Goal: Transaction & Acquisition: Purchase product/service

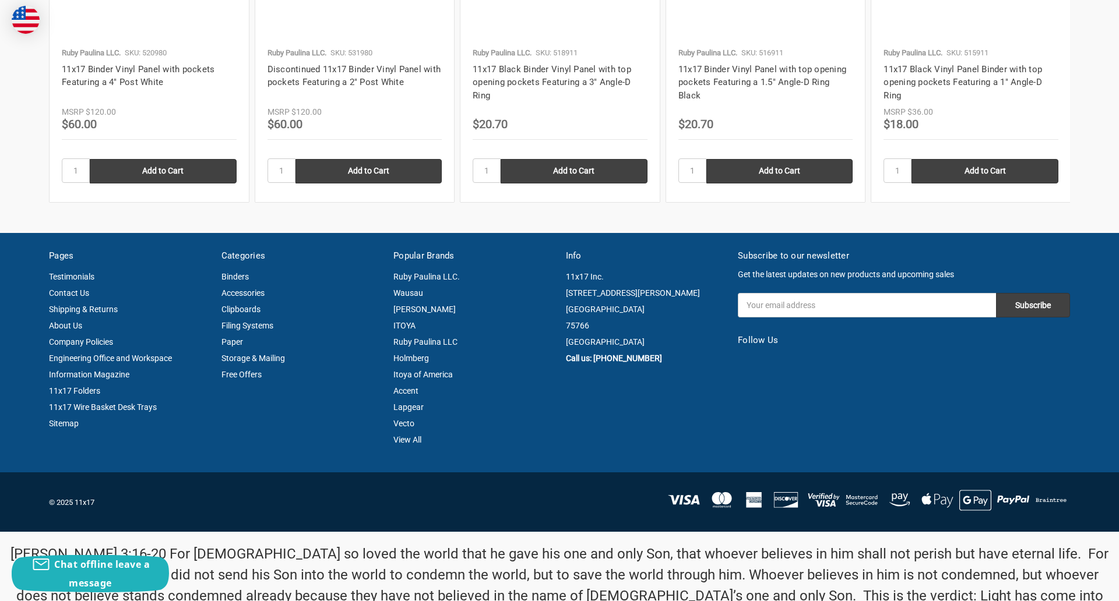
scroll to position [1577, 0]
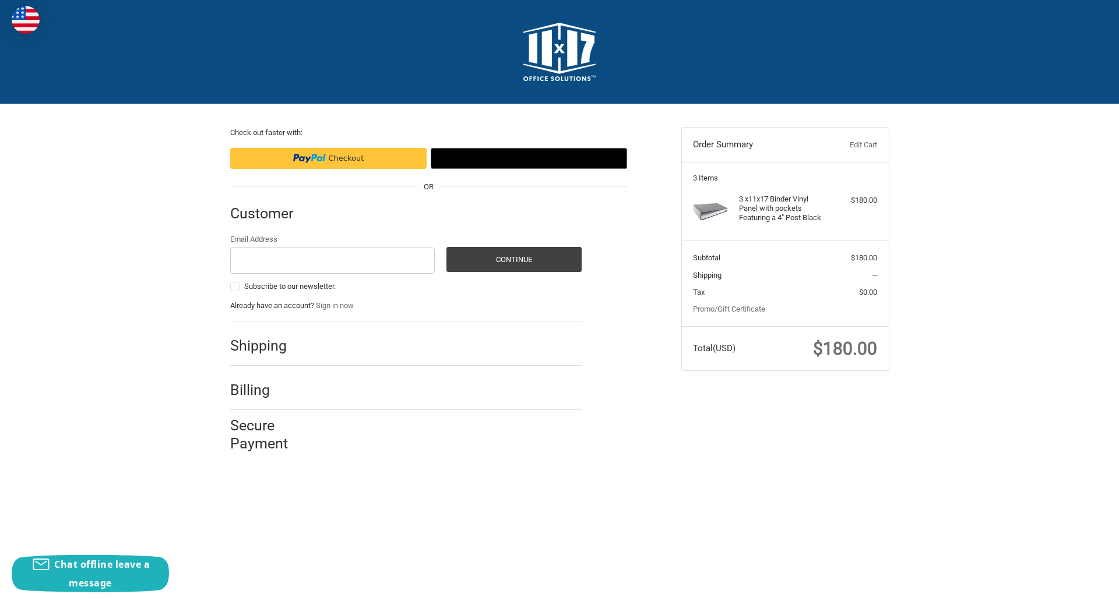
click at [332, 261] on input "Email Address" at bounding box center [332, 261] width 205 height 26
type input "[EMAIL_ADDRESS][DOMAIN_NAME]"
click at [513, 259] on button "Continue" at bounding box center [513, 259] width 135 height 25
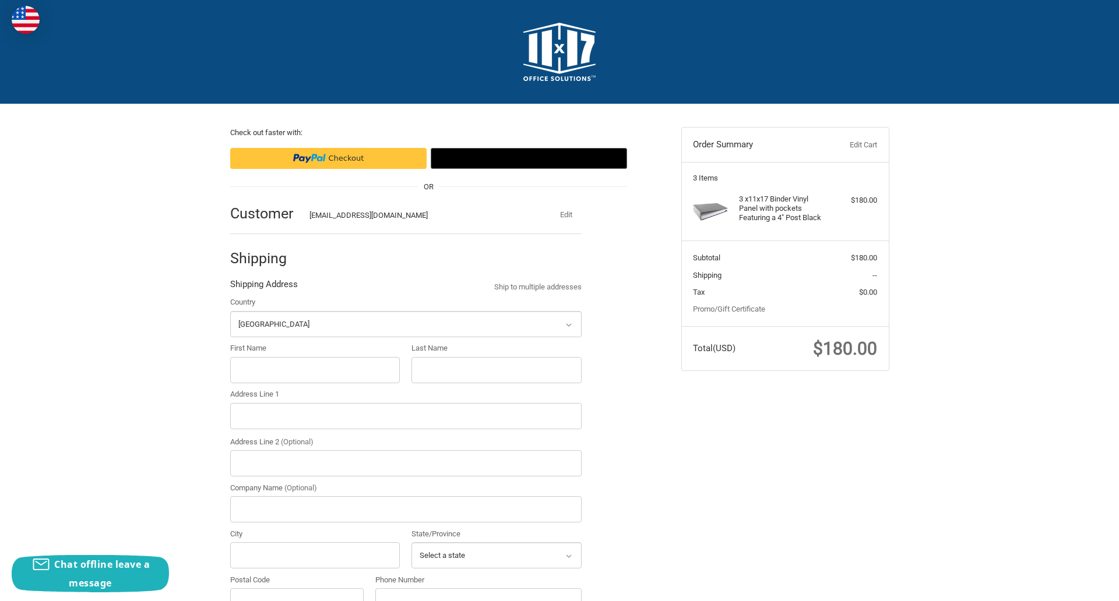
select select "US"
click at [315, 370] on input "First Name" at bounding box center [315, 370] width 170 height 26
type input "reflectiz"
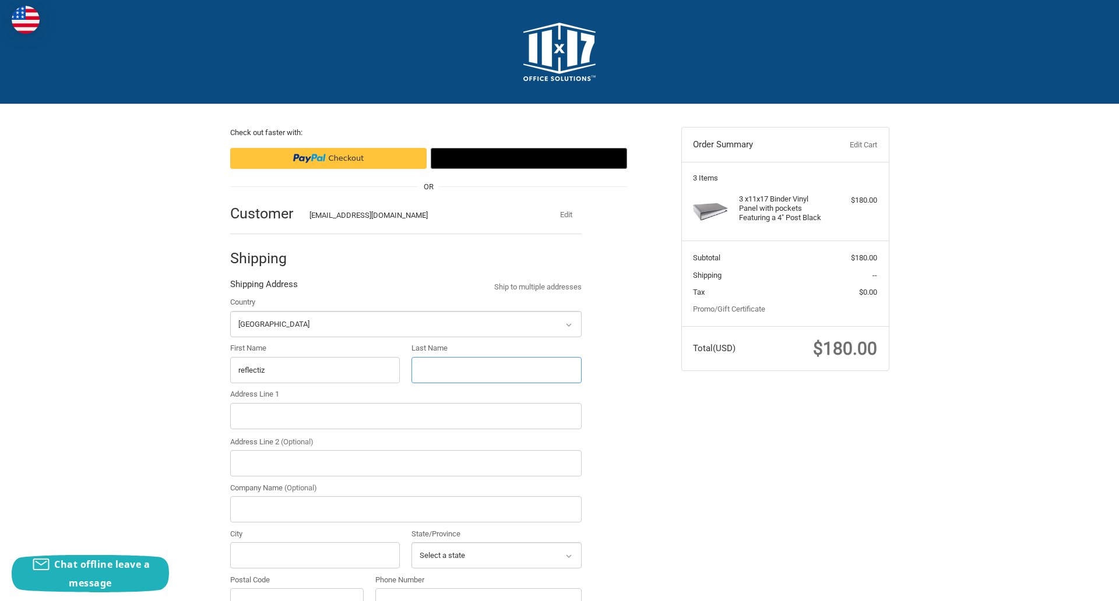
click at [496, 370] on input "Last Name" at bounding box center [496, 370] width 170 height 26
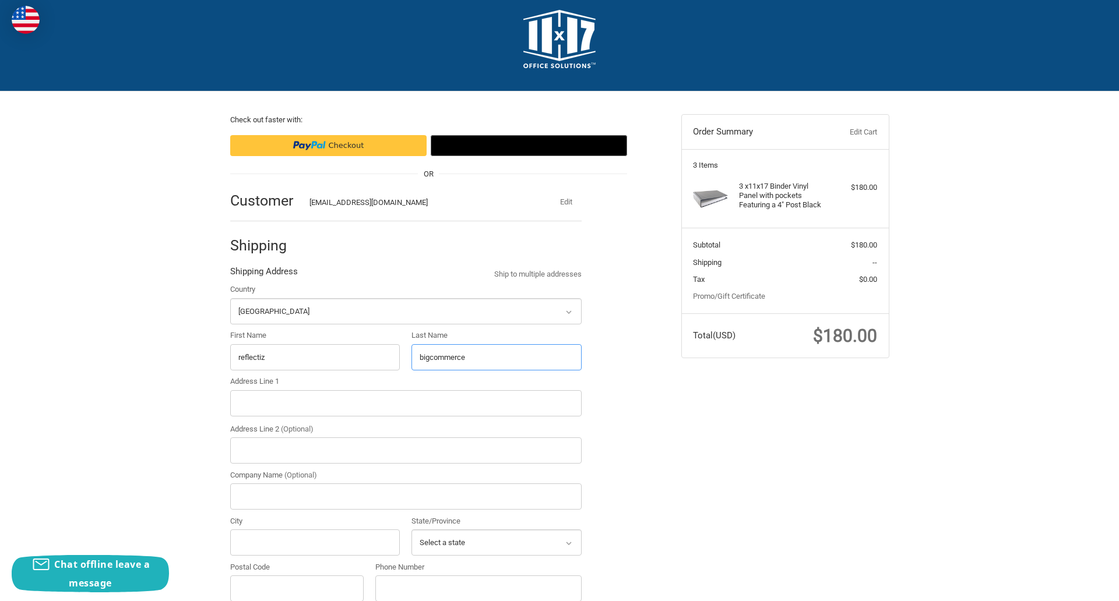
type input "bigcommerce"
click at [297, 588] on input "Postal Code" at bounding box center [297, 589] width 134 height 26
click at [297, 588] on input "78701" at bounding box center [297, 589] width 134 height 26
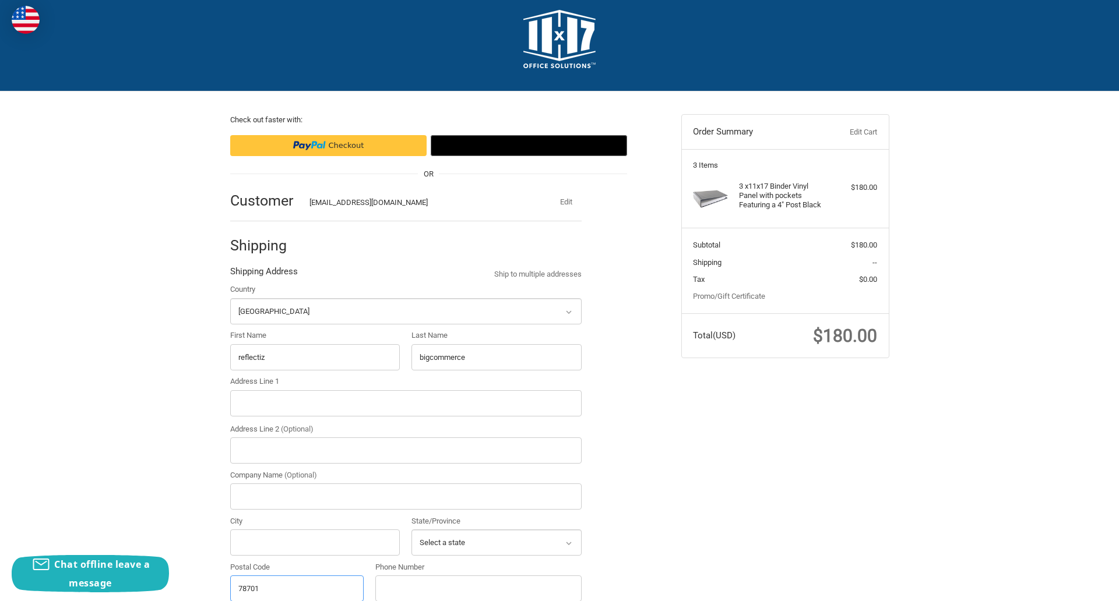
click at [297, 588] on input "78701" at bounding box center [297, 589] width 134 height 26
type input "78701"
click at [406, 403] on input "Address Line 1" at bounding box center [405, 403] width 351 height 26
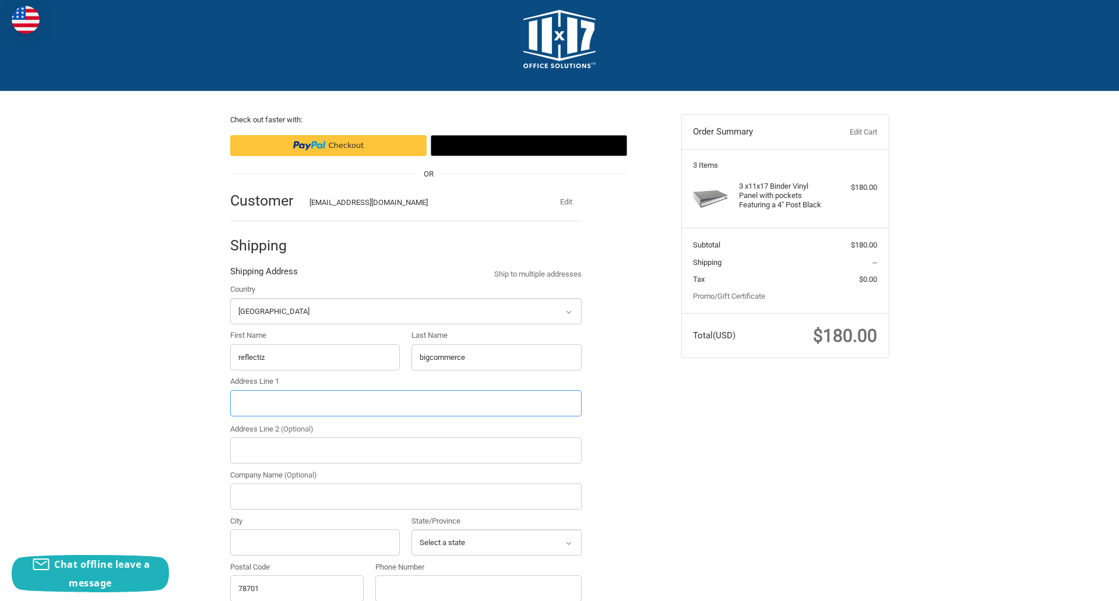
click at [406, 403] on input "Address Line 1" at bounding box center [405, 403] width 351 height 26
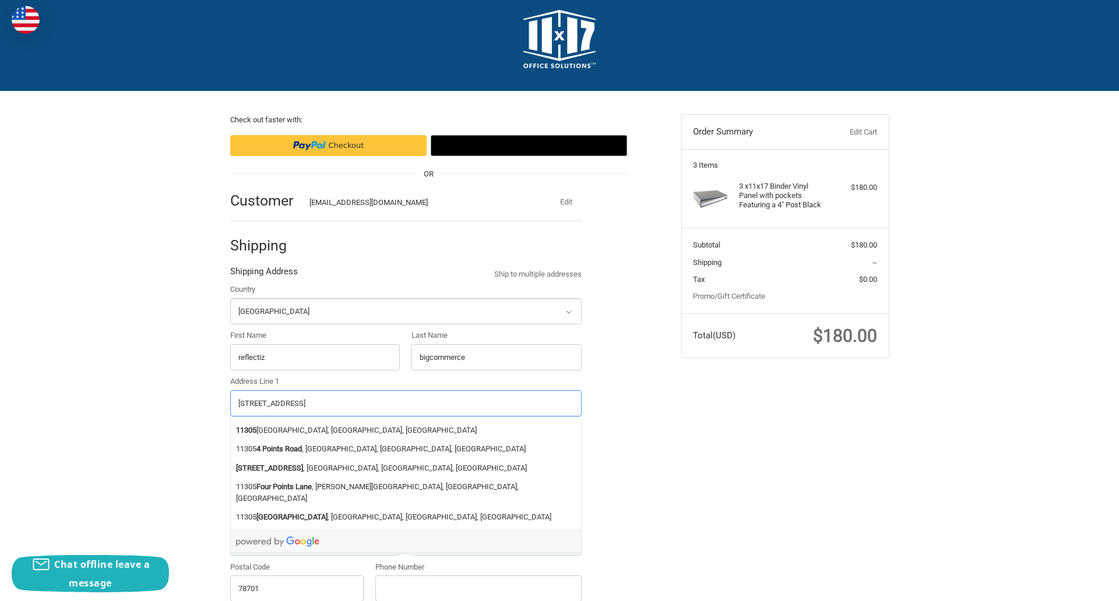
type input "11305 4 Points Dr Building 2, Suite 100"
click at [263, 275] on legend "Shipping Address" at bounding box center [264, 274] width 68 height 19
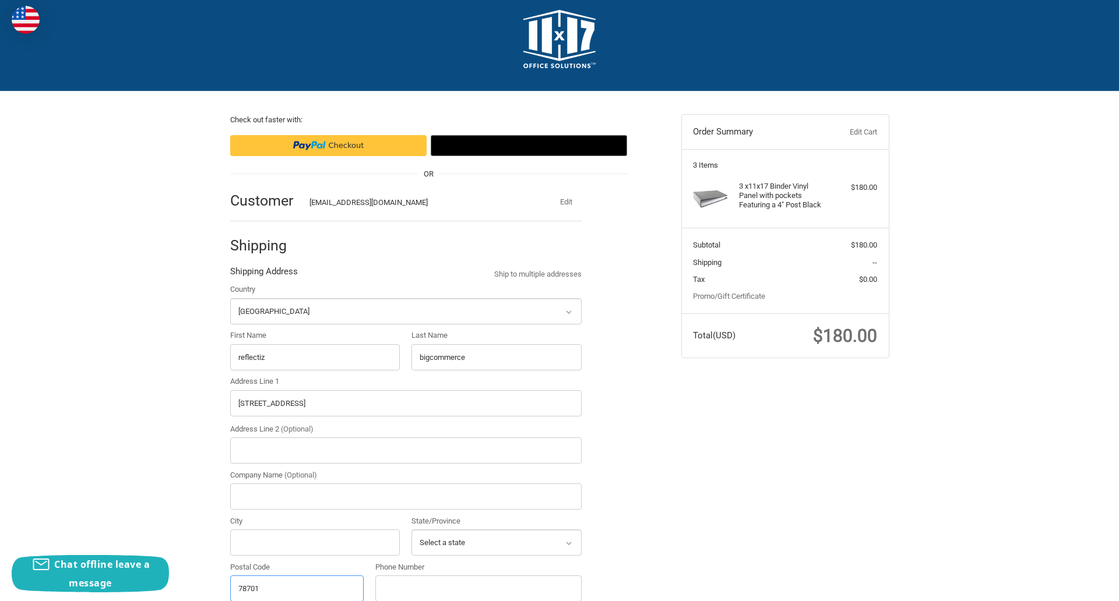
click at [297, 588] on input "78701" at bounding box center [297, 589] width 134 height 26
type input "78701"
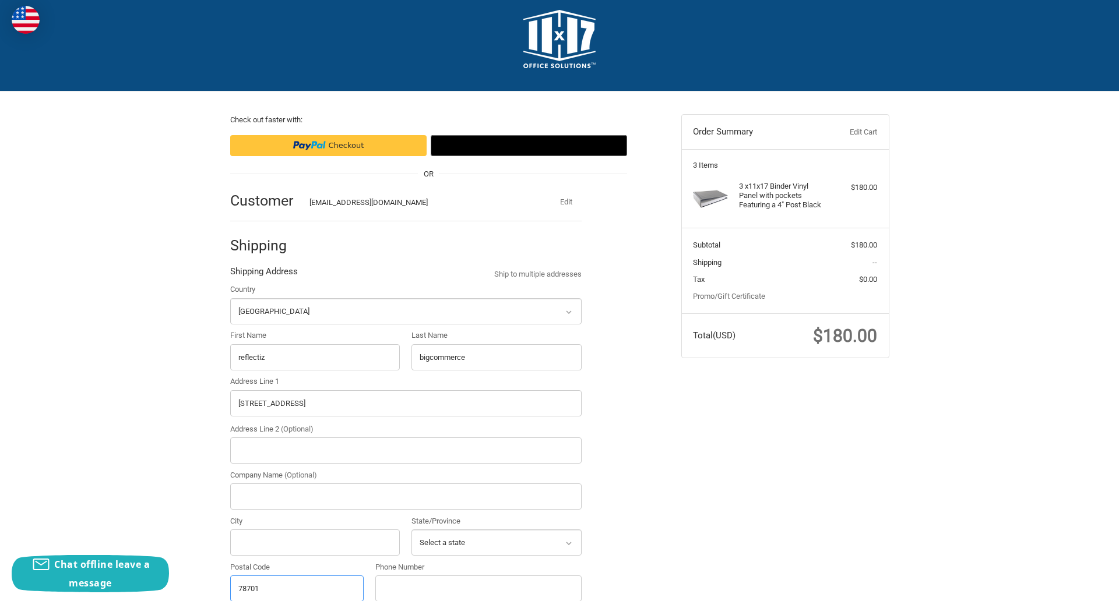
select select "[GEOGRAPHIC_DATA]"
click at [406, 451] on input "Address Line 2 (Optional)" at bounding box center [405, 451] width 351 height 26
type input "2"
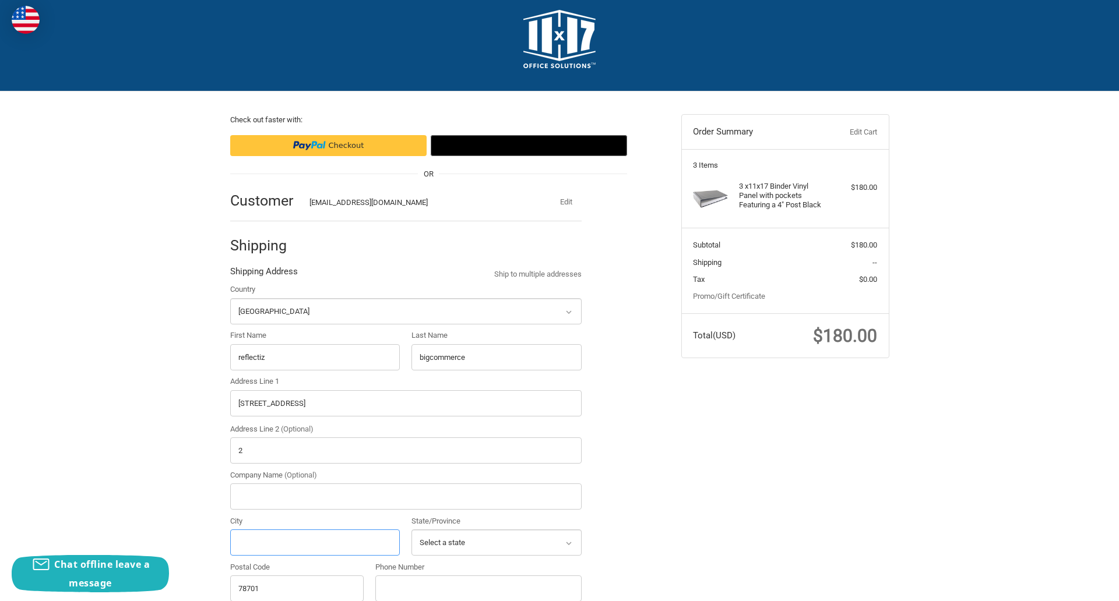
click at [315, 543] on input "City" at bounding box center [315, 543] width 170 height 26
click at [315, 543] on input "Austin" at bounding box center [315, 543] width 170 height 26
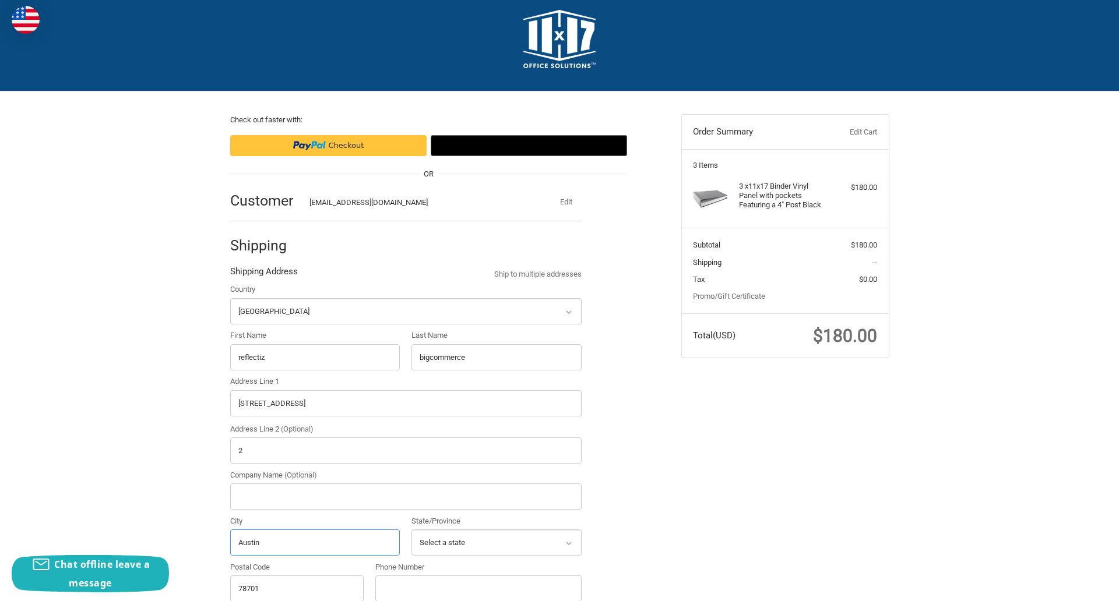
click at [315, 543] on input "Austin" at bounding box center [315, 543] width 170 height 26
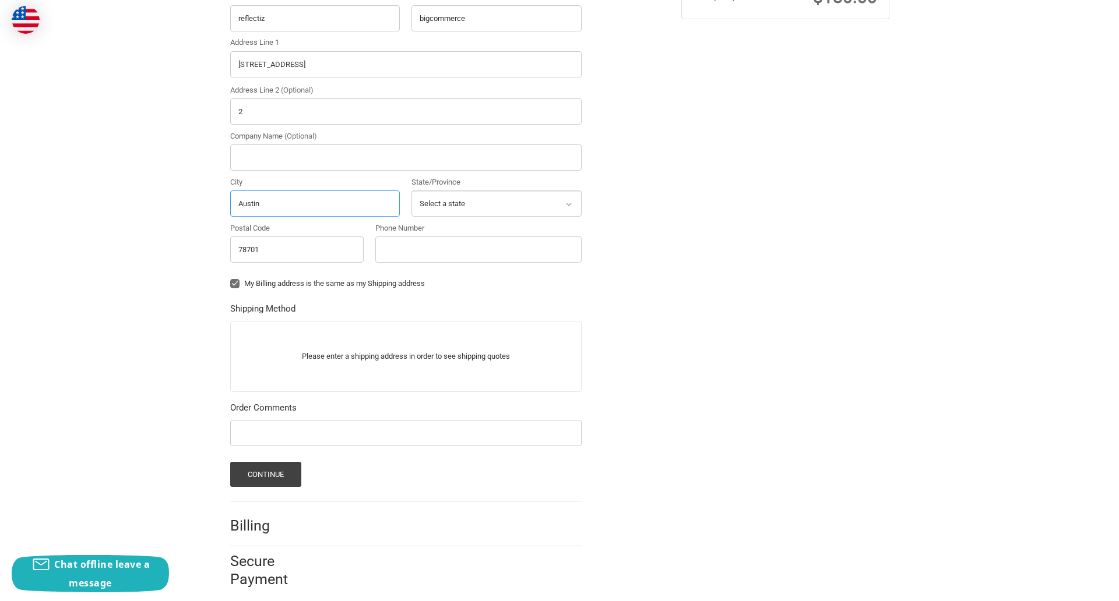
scroll to position [364, 0]
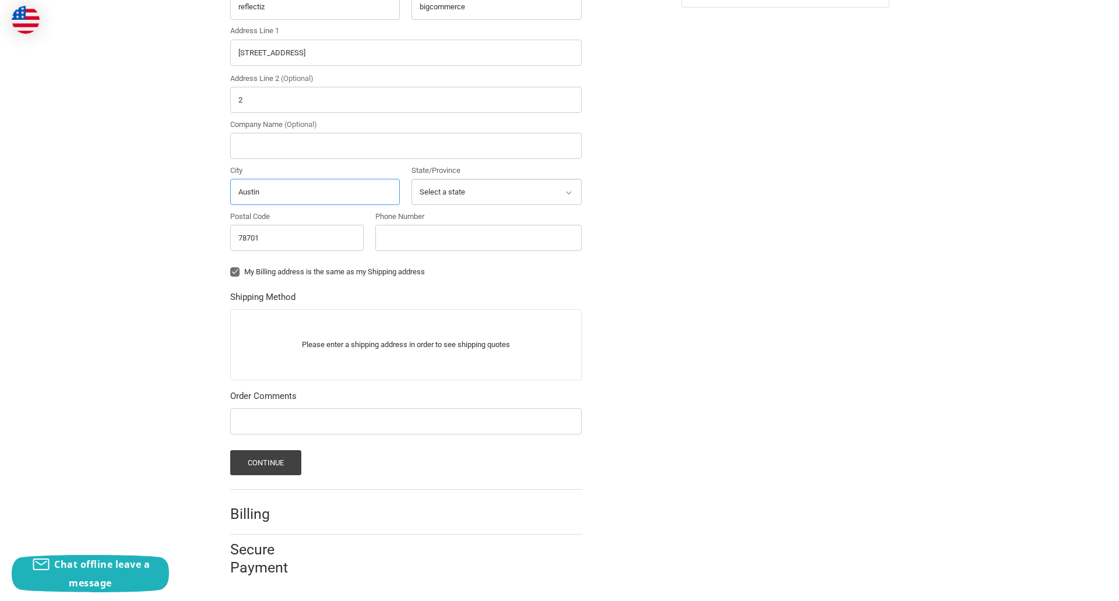
type input "Austin"
click at [478, 238] on input "Phone Number" at bounding box center [478, 238] width 206 height 26
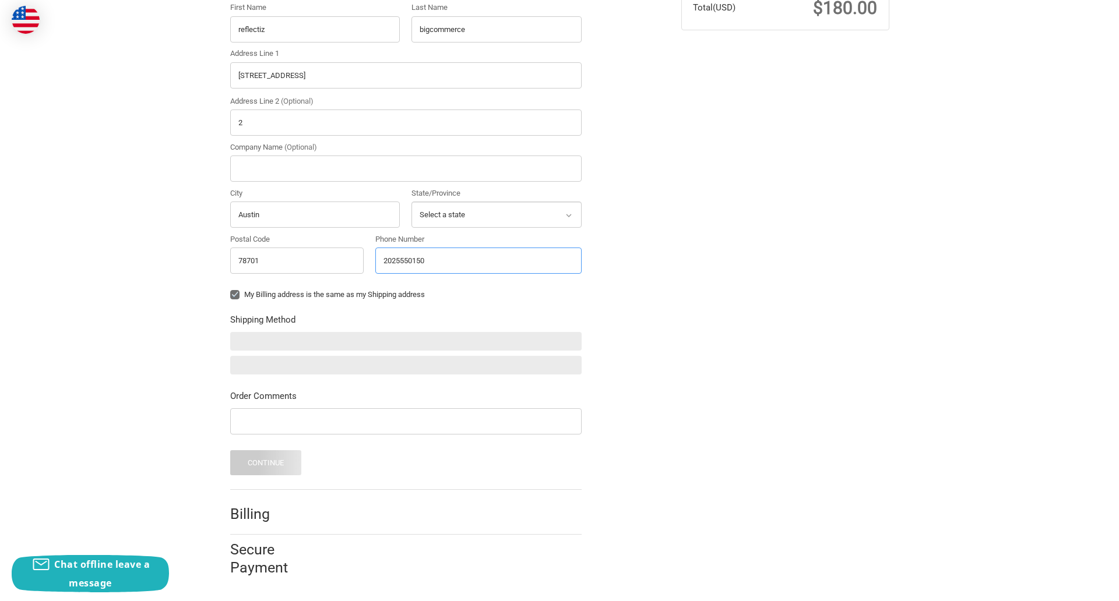
scroll to position [341, 0]
type input "2025550150"
click at [406, 168] on input "Company Name (Optional)" at bounding box center [405, 169] width 351 height 26
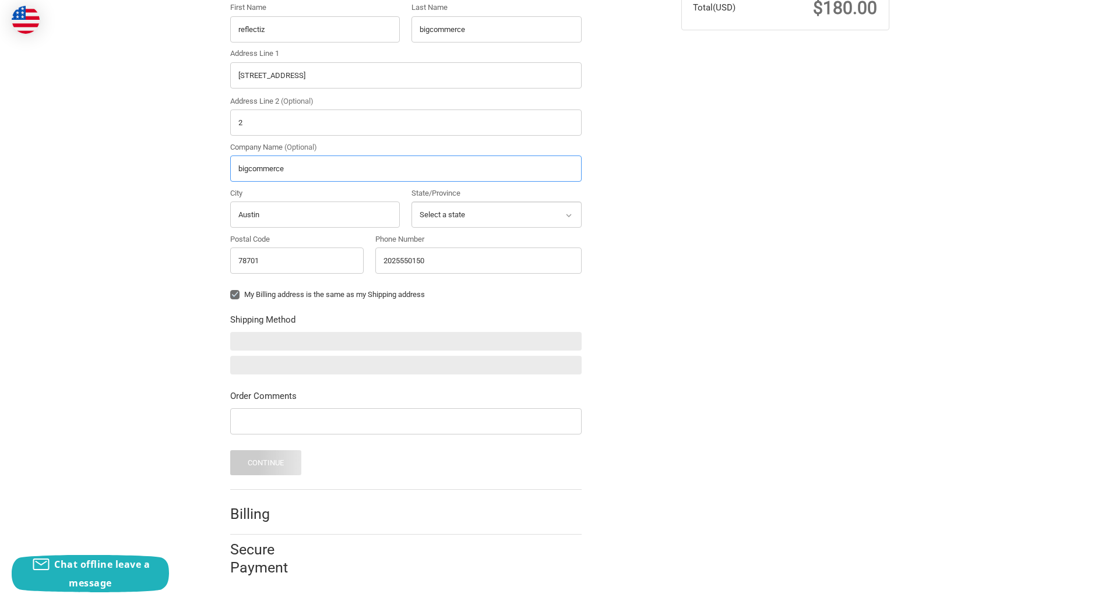
type input "bigcommerce"
click at [230, 304] on form "Country Select a country Afghanistan Åland Islands Albania Algeria American Sam…" at bounding box center [405, 216] width 351 height 520
click at [230, 437] on form "Country Select a country Afghanistan Åland Islands Albania Algeria American Sam…" at bounding box center [405, 216] width 351 height 520
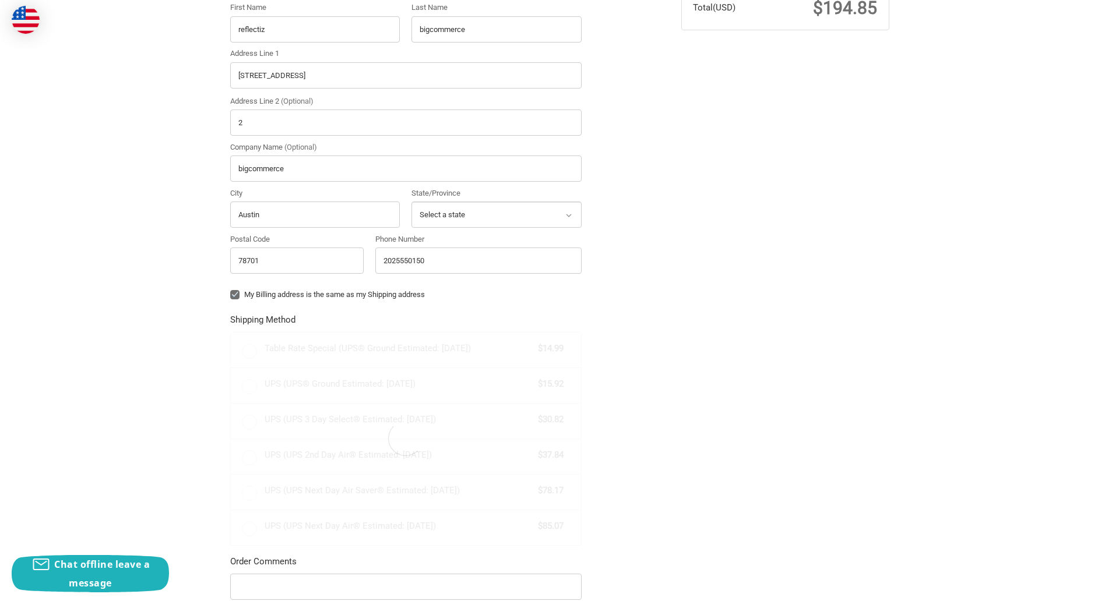
radio input "true"
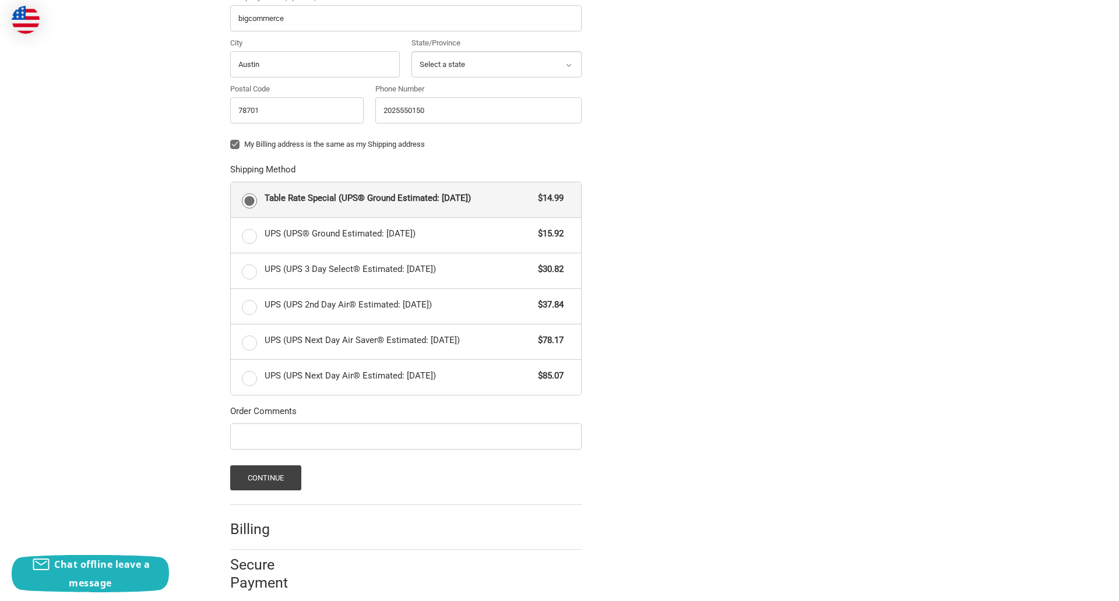
scroll to position [506, 0]
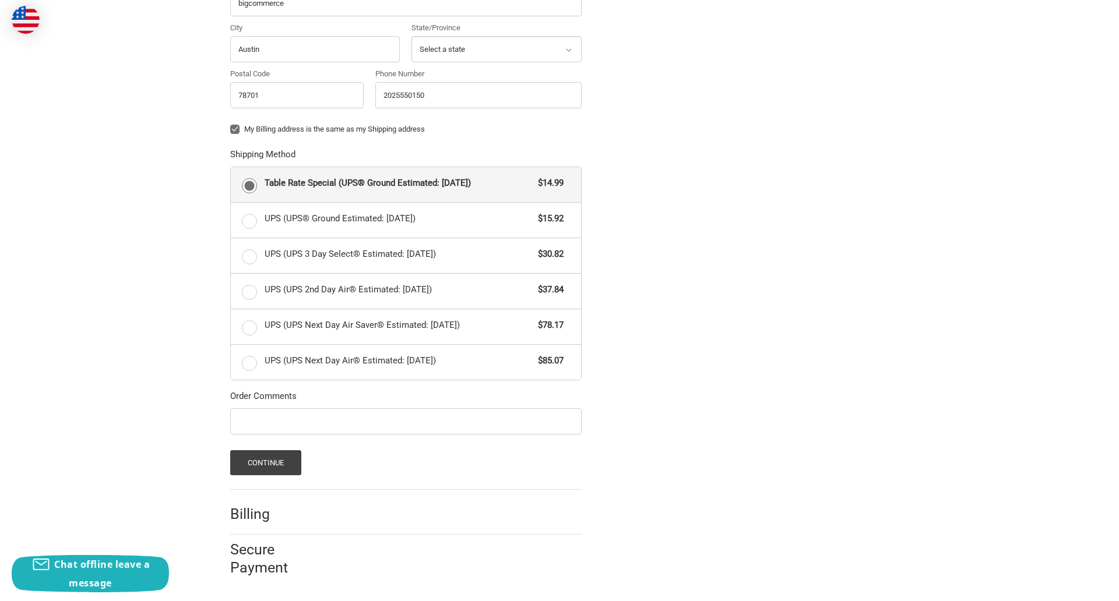
click at [406, 184] on span "Table Rate Special (UPS® Ground Estimated: Mon, Sep 29)" at bounding box center [399, 183] width 268 height 13
click at [231, 168] on input "Table Rate Special (UPS® Ground Estimated: Mon, Sep 29) $14.99" at bounding box center [231, 167] width 1 height 1
click at [265, 463] on button "Continue" at bounding box center [266, 463] width 72 height 25
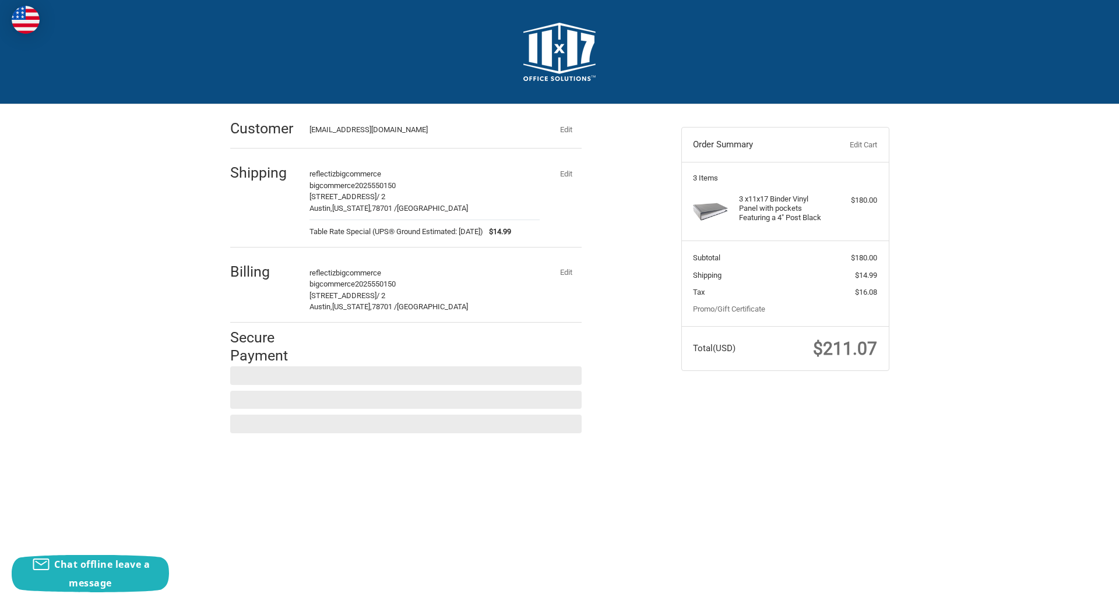
scroll to position [0, 0]
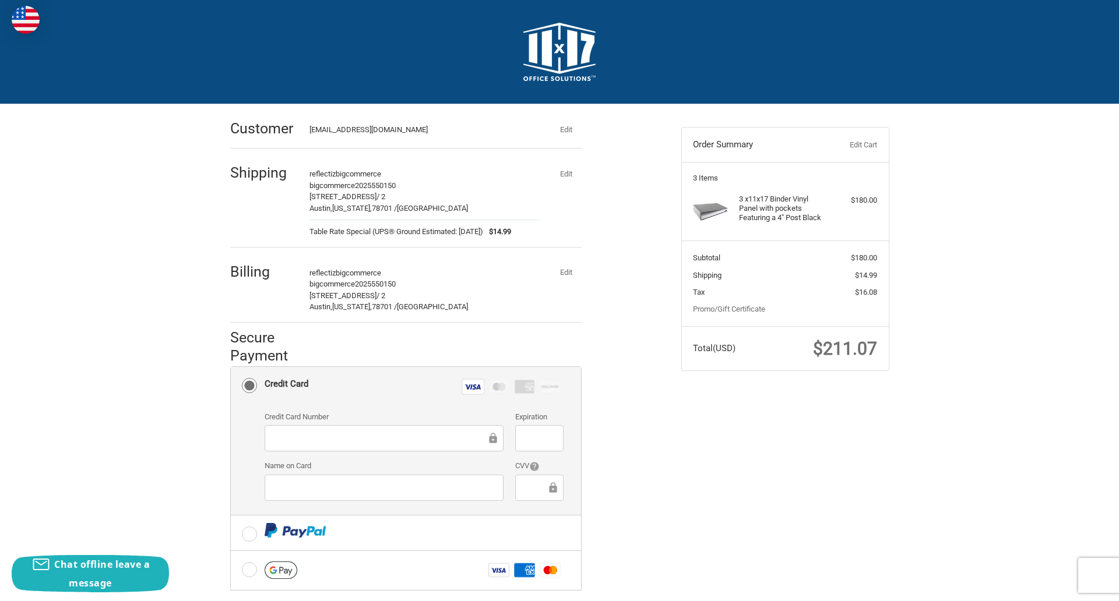
checkbox input "true"
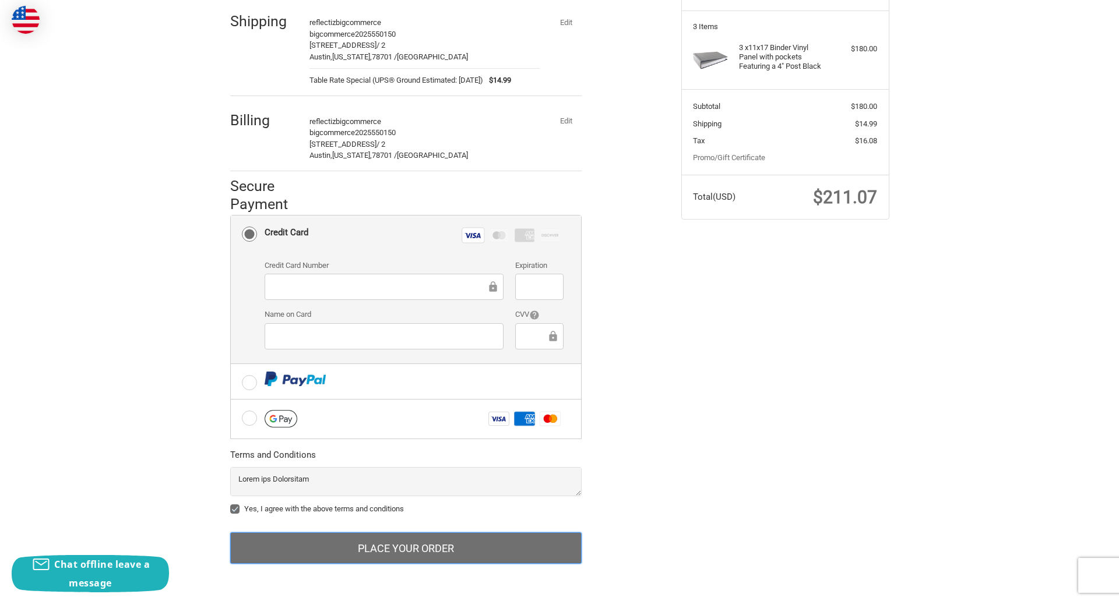
click at [406, 548] on button "Place Your Order" at bounding box center [405, 548] width 351 height 31
